Goal: Ask a question

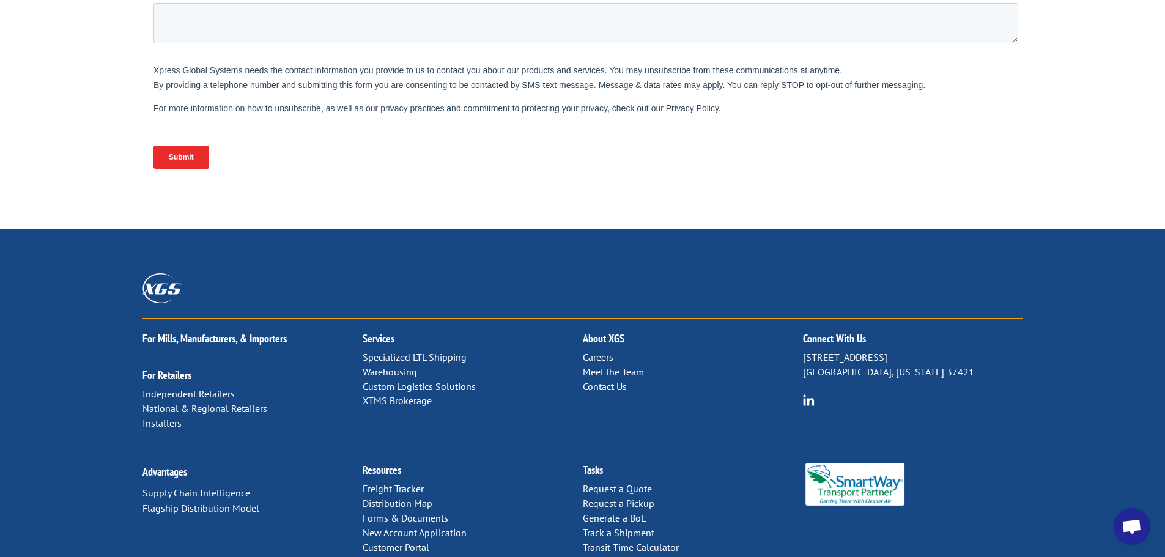
scroll to position [513, 0]
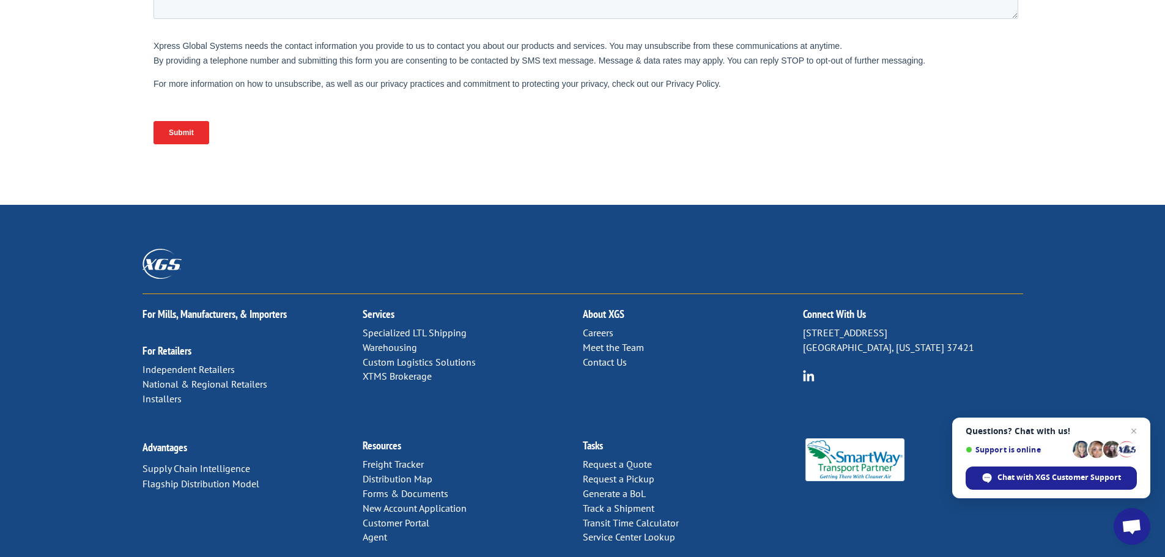
click at [591, 356] on link "Contact Us" at bounding box center [605, 362] width 44 height 12
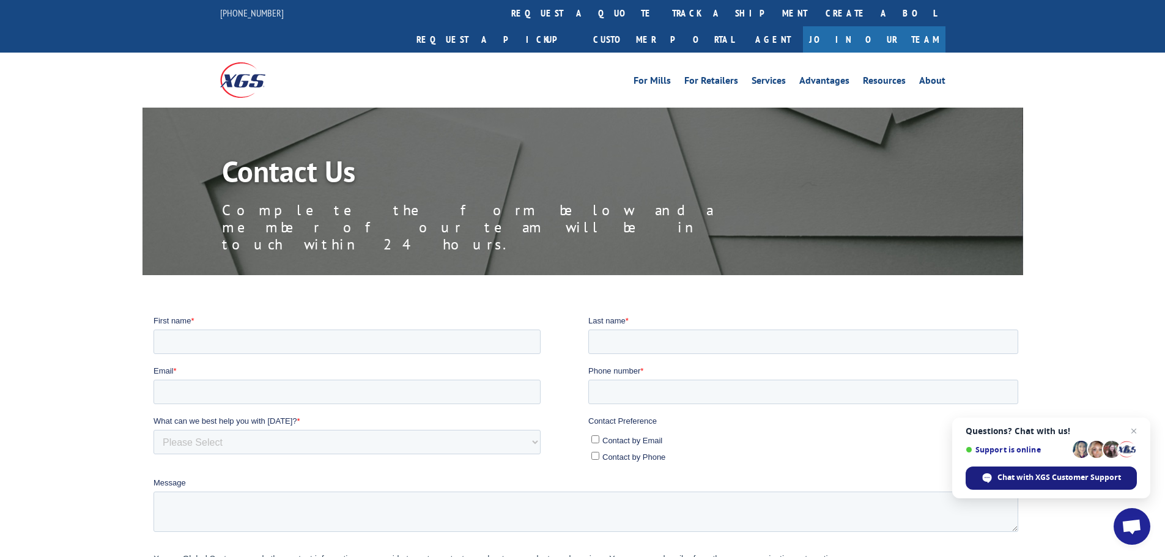
click at [1019, 477] on span "Chat with XGS Customer Support" at bounding box center [1059, 477] width 124 height 11
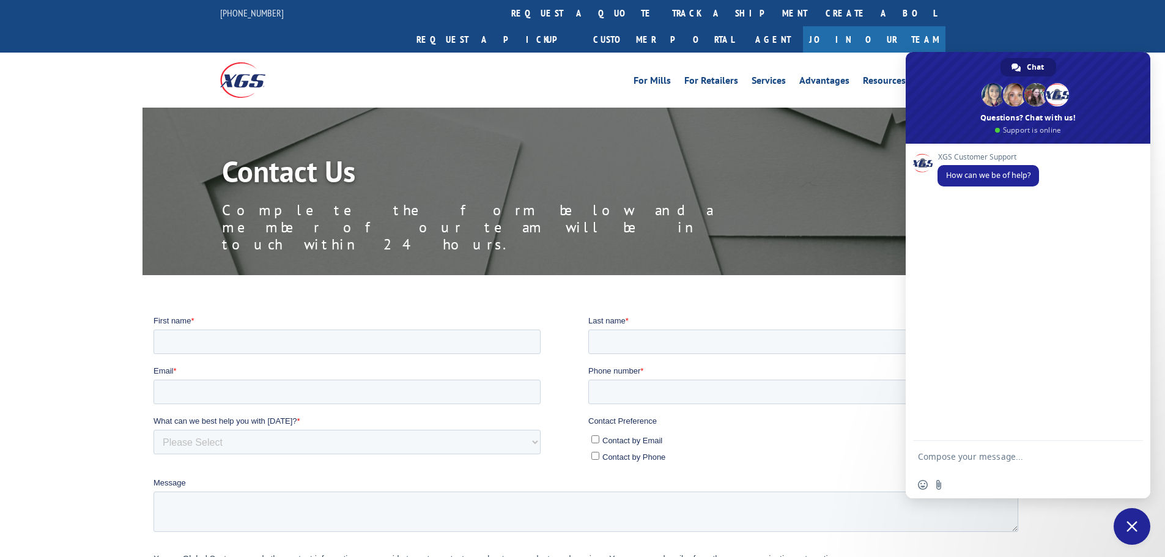
click at [942, 458] on textarea "Compose your message..." at bounding box center [1016, 456] width 196 height 31
type textarea "Looking to see if our delevery is comi ng [DATE]"
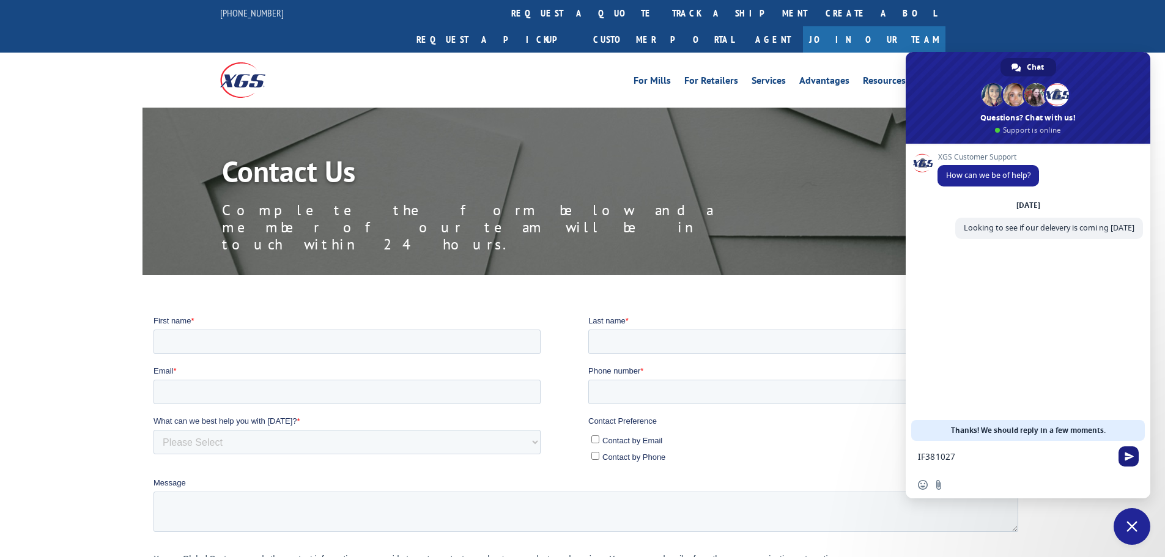
type textarea "IF381027"
click at [1132, 456] on span "Send" at bounding box center [1128, 456] width 9 height 9
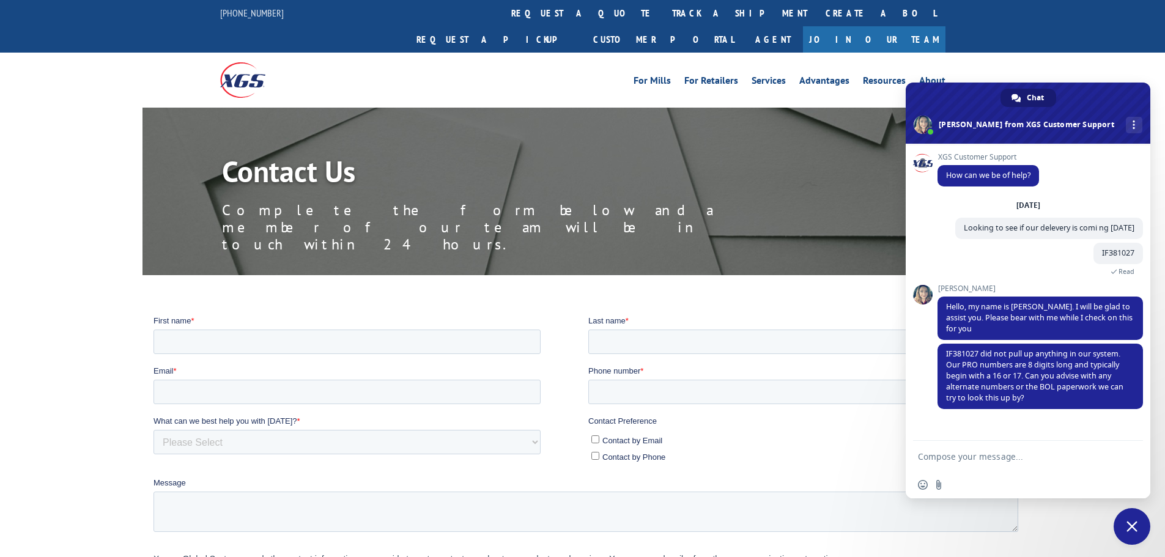
click at [954, 462] on textarea "Compose your message..." at bounding box center [1016, 456] width 196 height 31
type textarea "Is this Freight- XGS?"
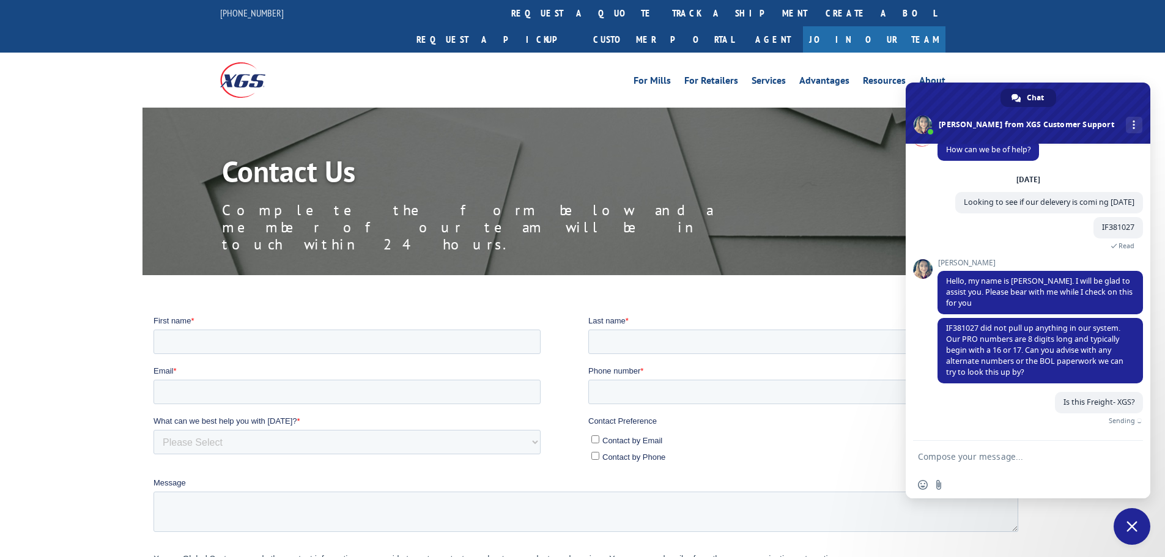
scroll to position [12, 0]
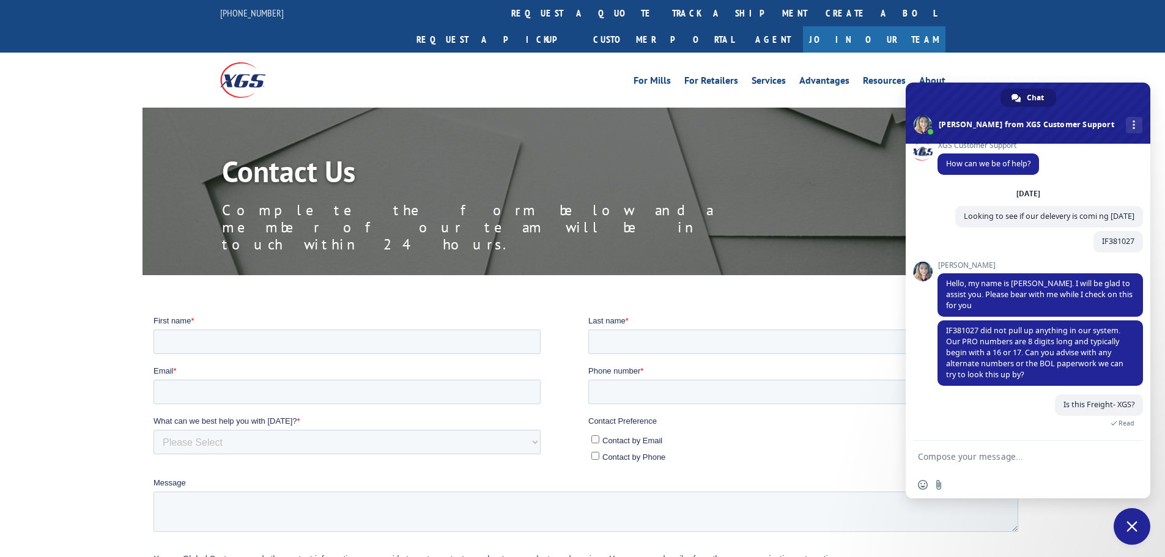
click at [950, 458] on textarea "Compose your message..." at bounding box center [1016, 456] width 196 height 31
type textarea "17119779"
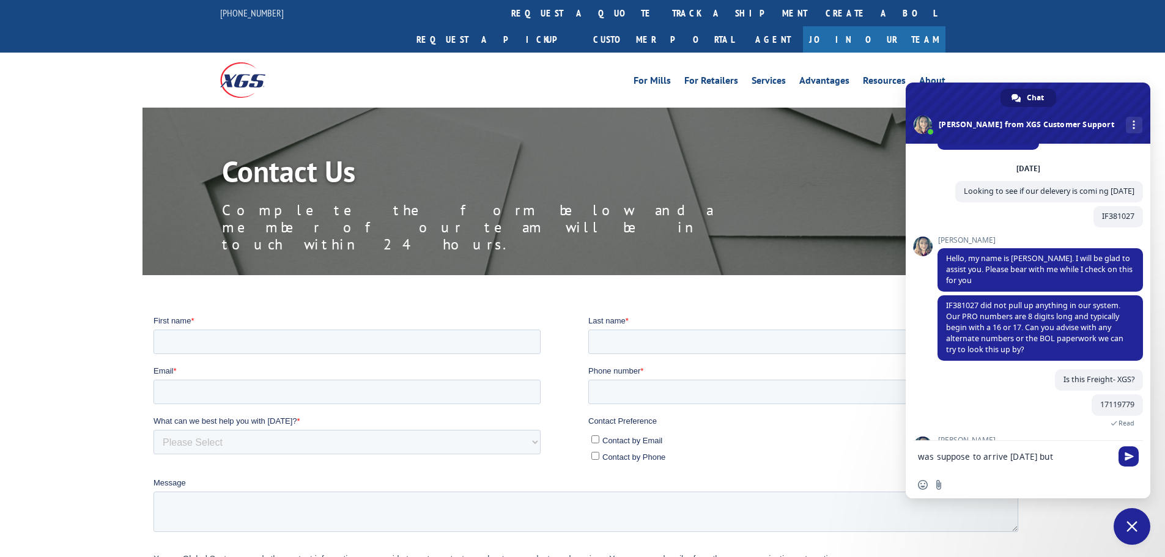
scroll to position [125, 0]
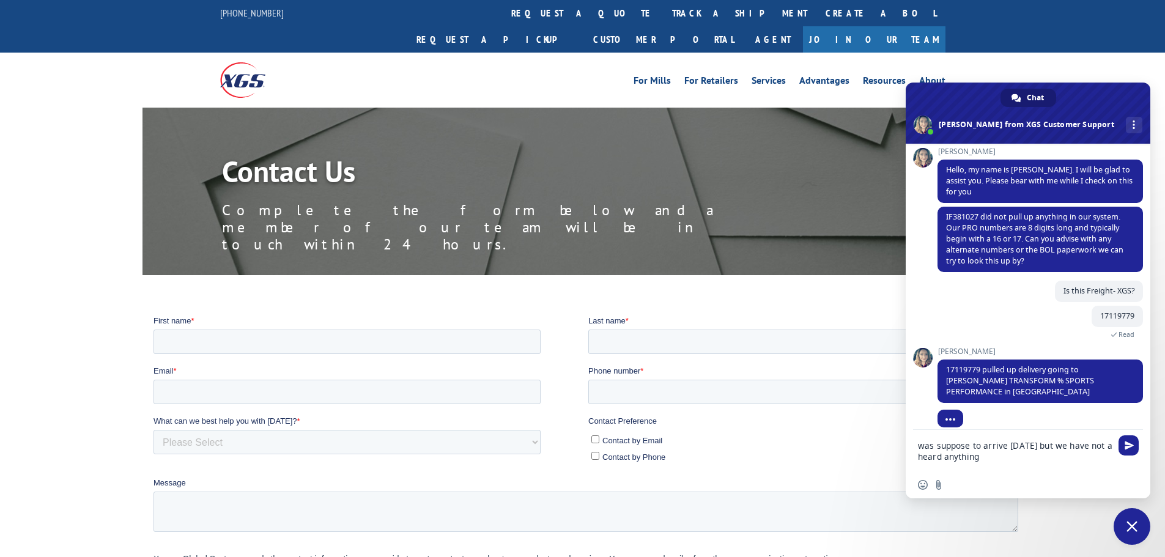
type textarea "was suppose to arrive [DATE] but we have not a heard anything"
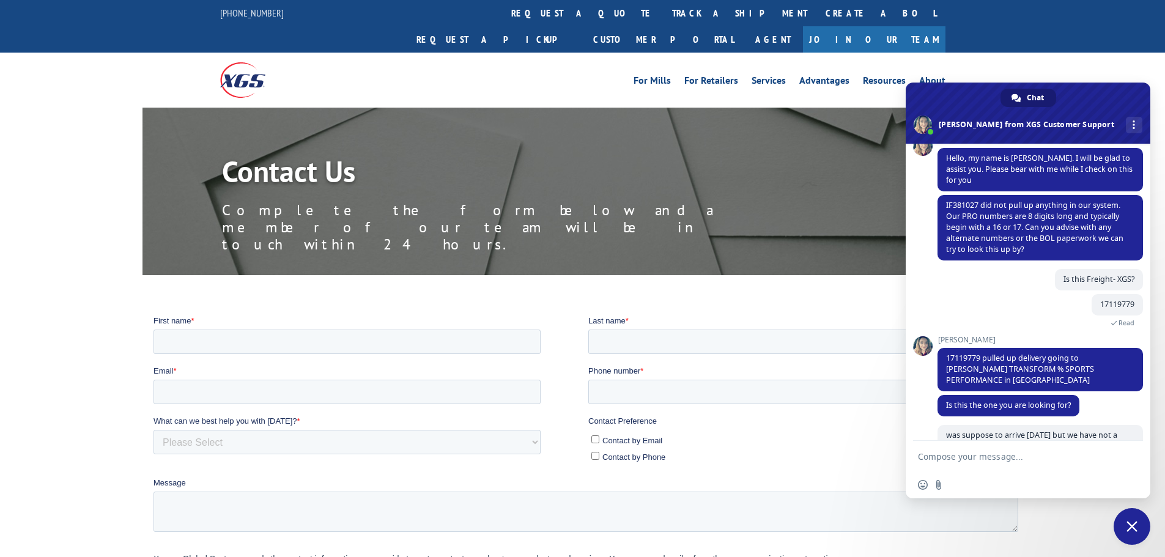
scroll to position [181, 0]
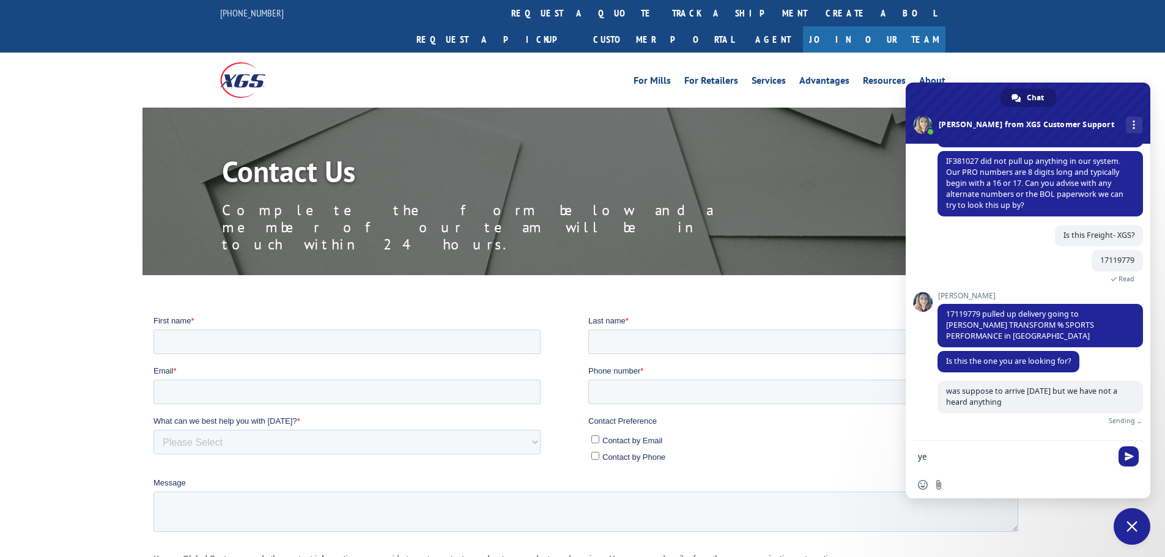
type textarea "yes"
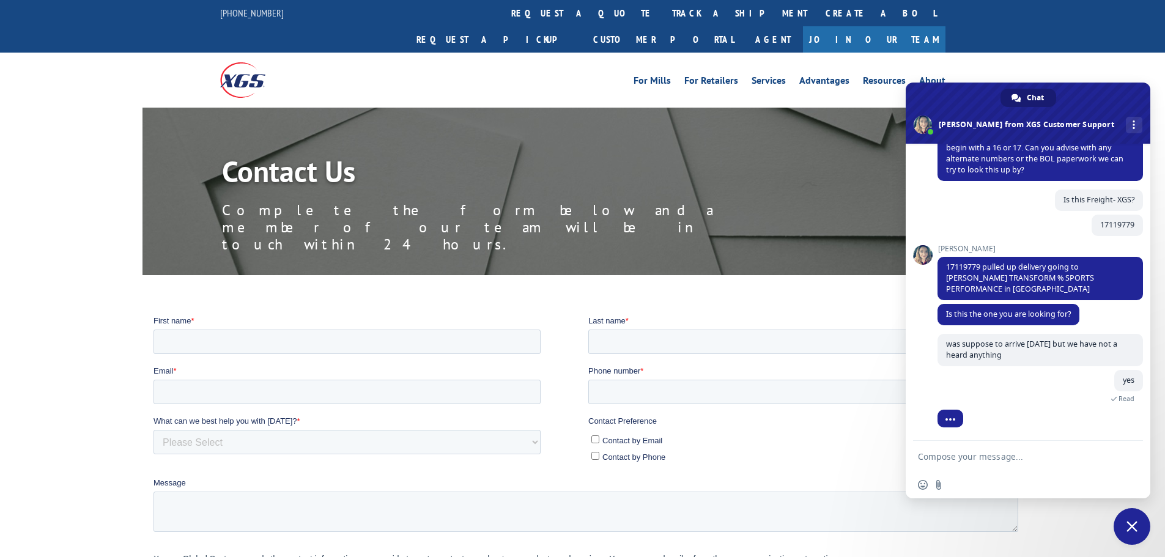
scroll to position [289, 0]
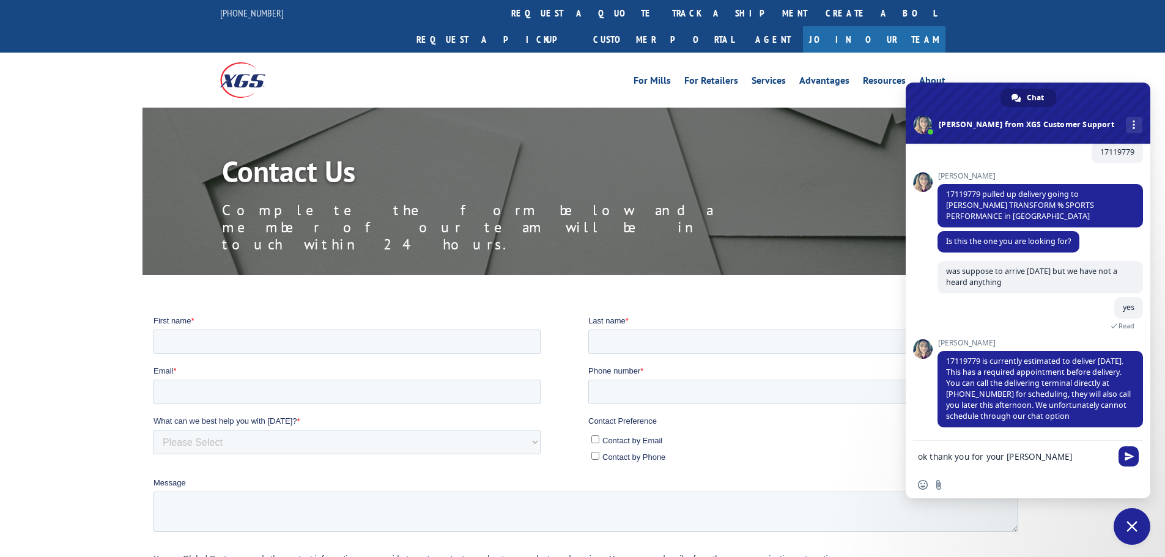
type textarea "ok thank you for your time"
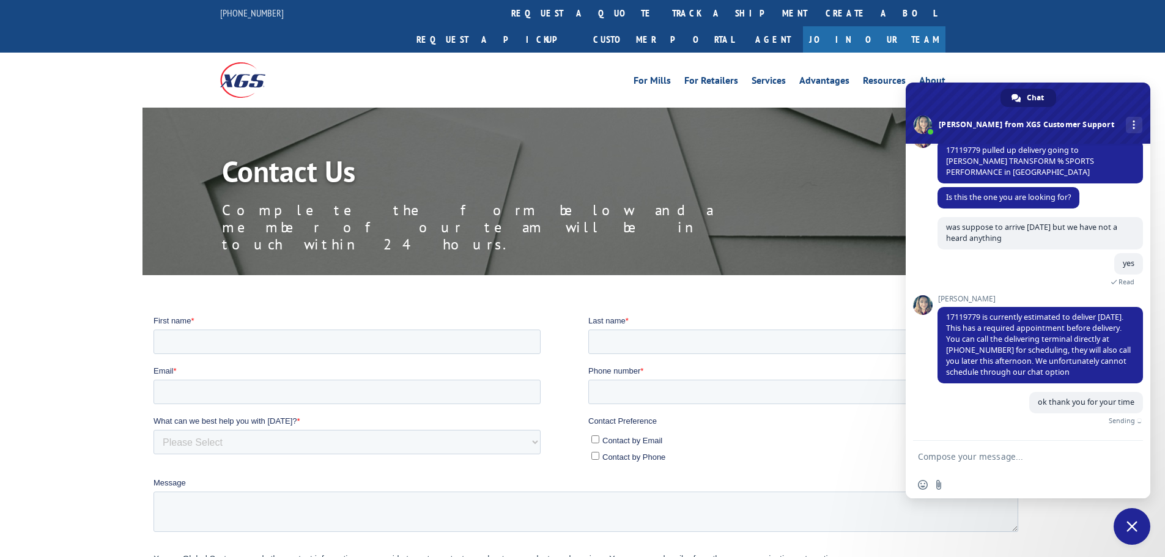
scroll to position [319, 0]
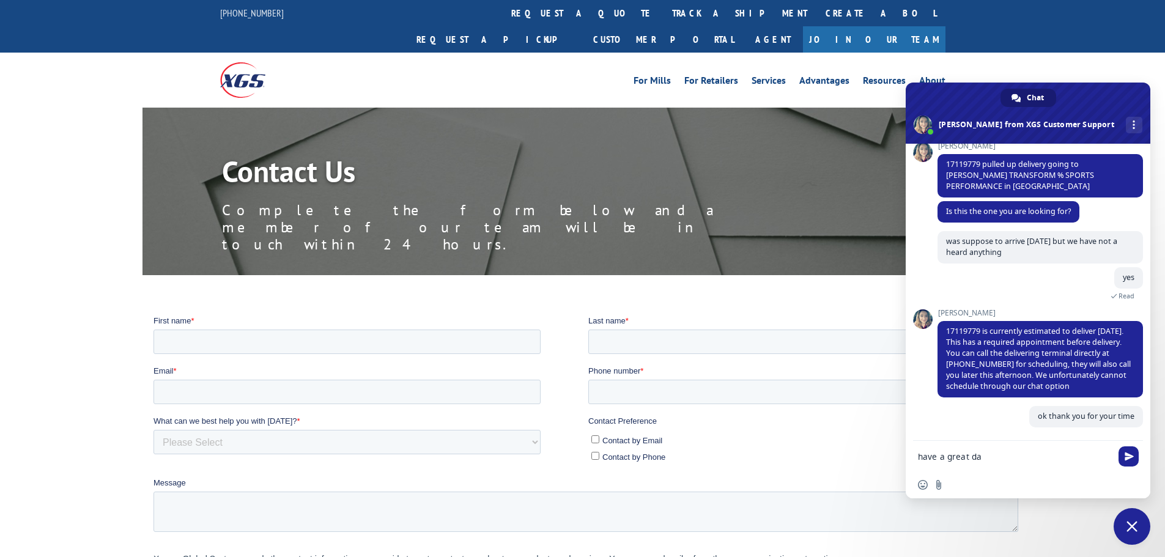
type textarea "have a great day"
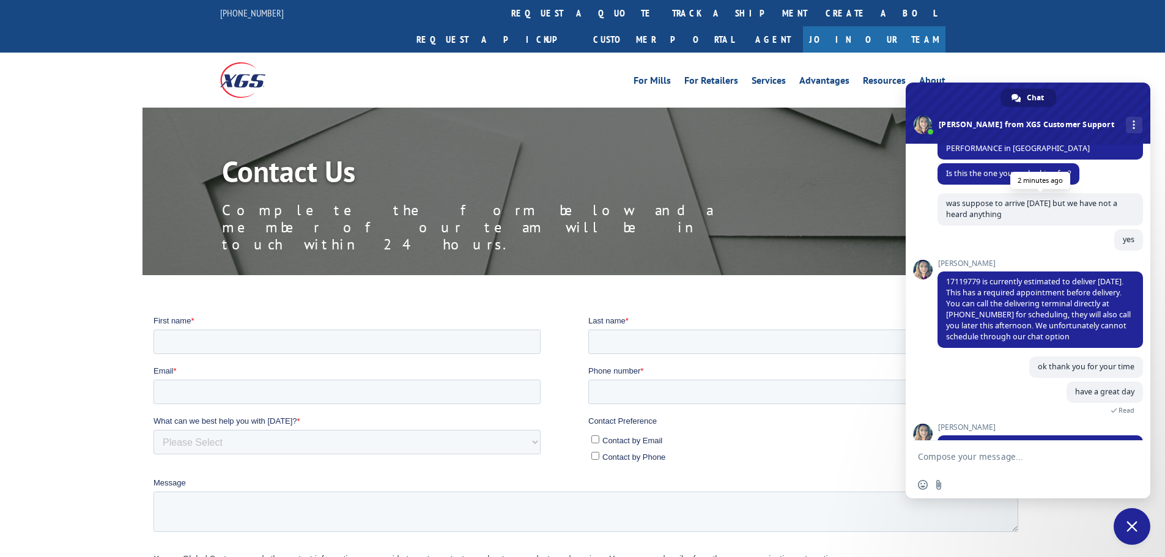
scroll to position [430, 0]
